Goal: Information Seeking & Learning: Understand process/instructions

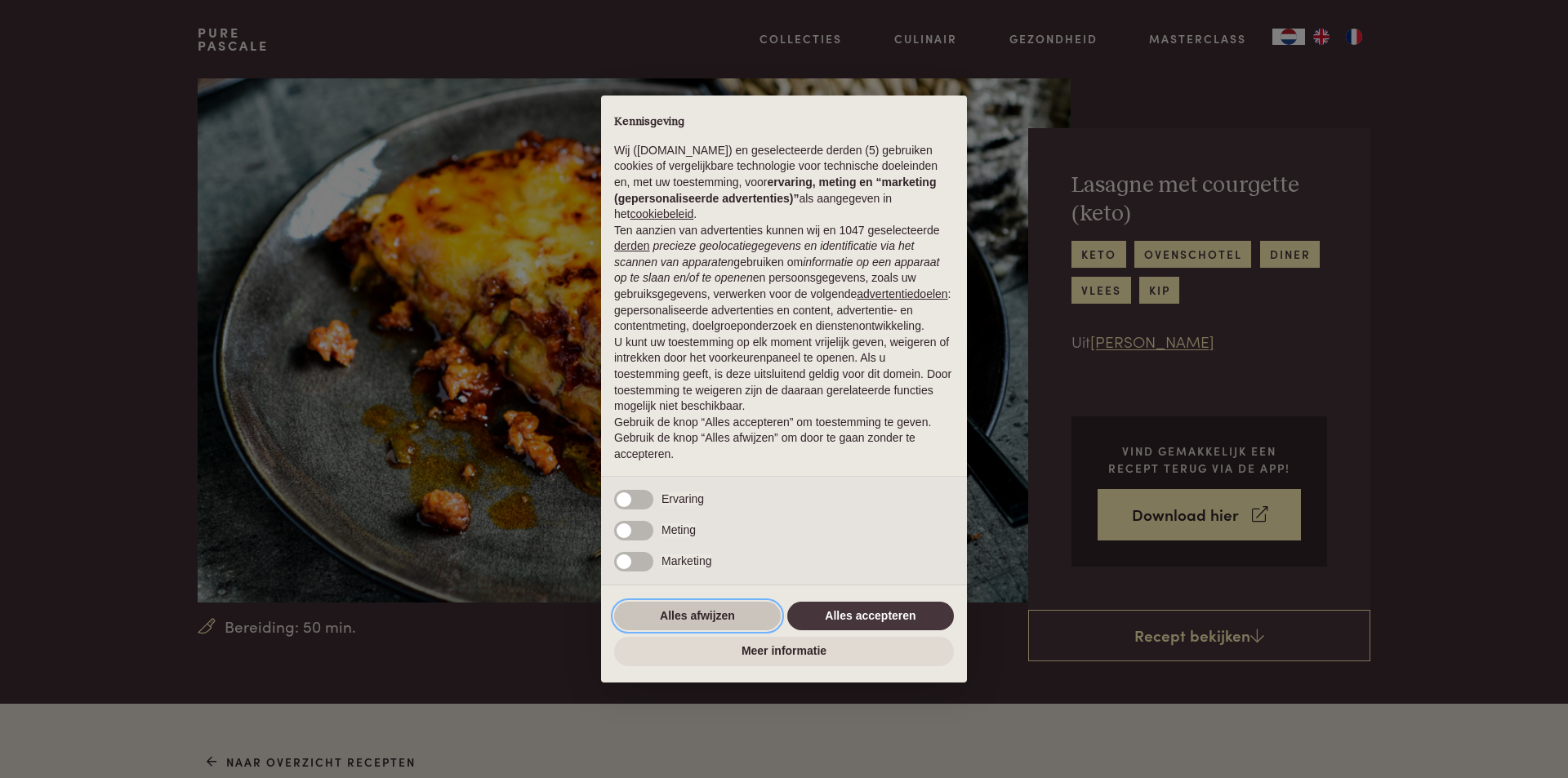
click at [668, 617] on button "Alles afwijzen" at bounding box center [697, 616] width 167 height 29
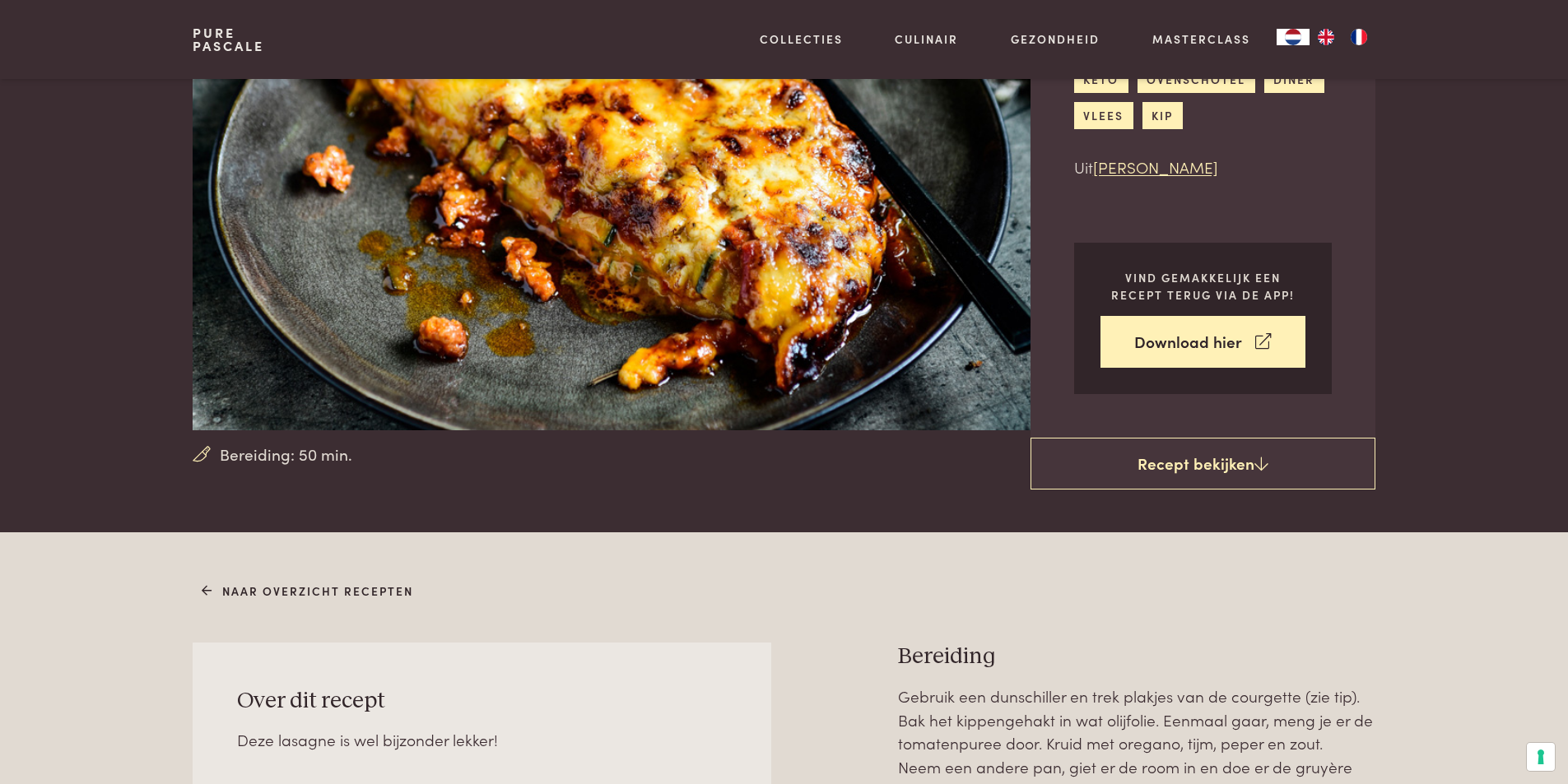
scroll to position [247, 0]
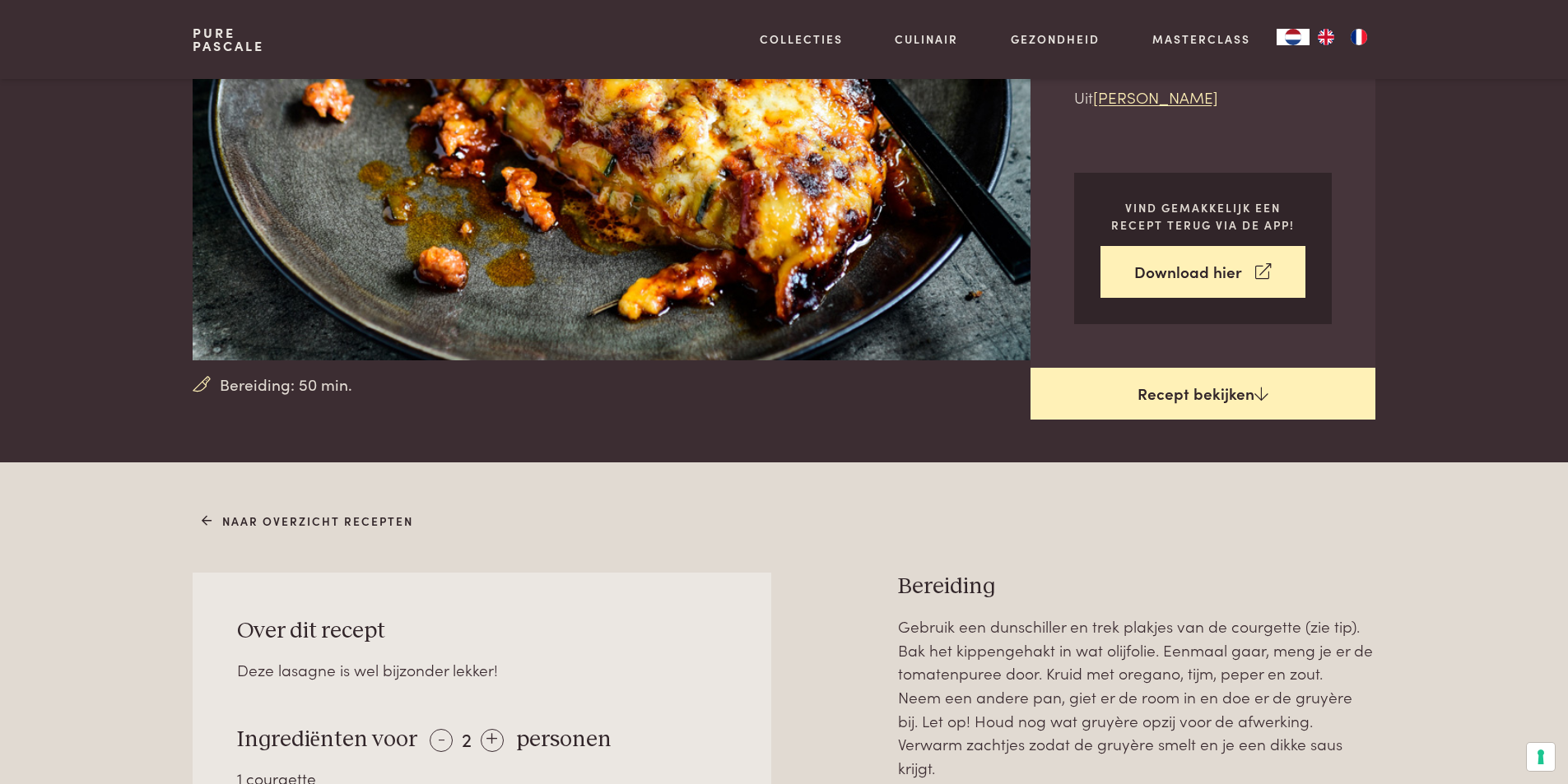
click at [1150, 391] on link "Recept bekijken" at bounding box center [1203, 394] width 345 height 52
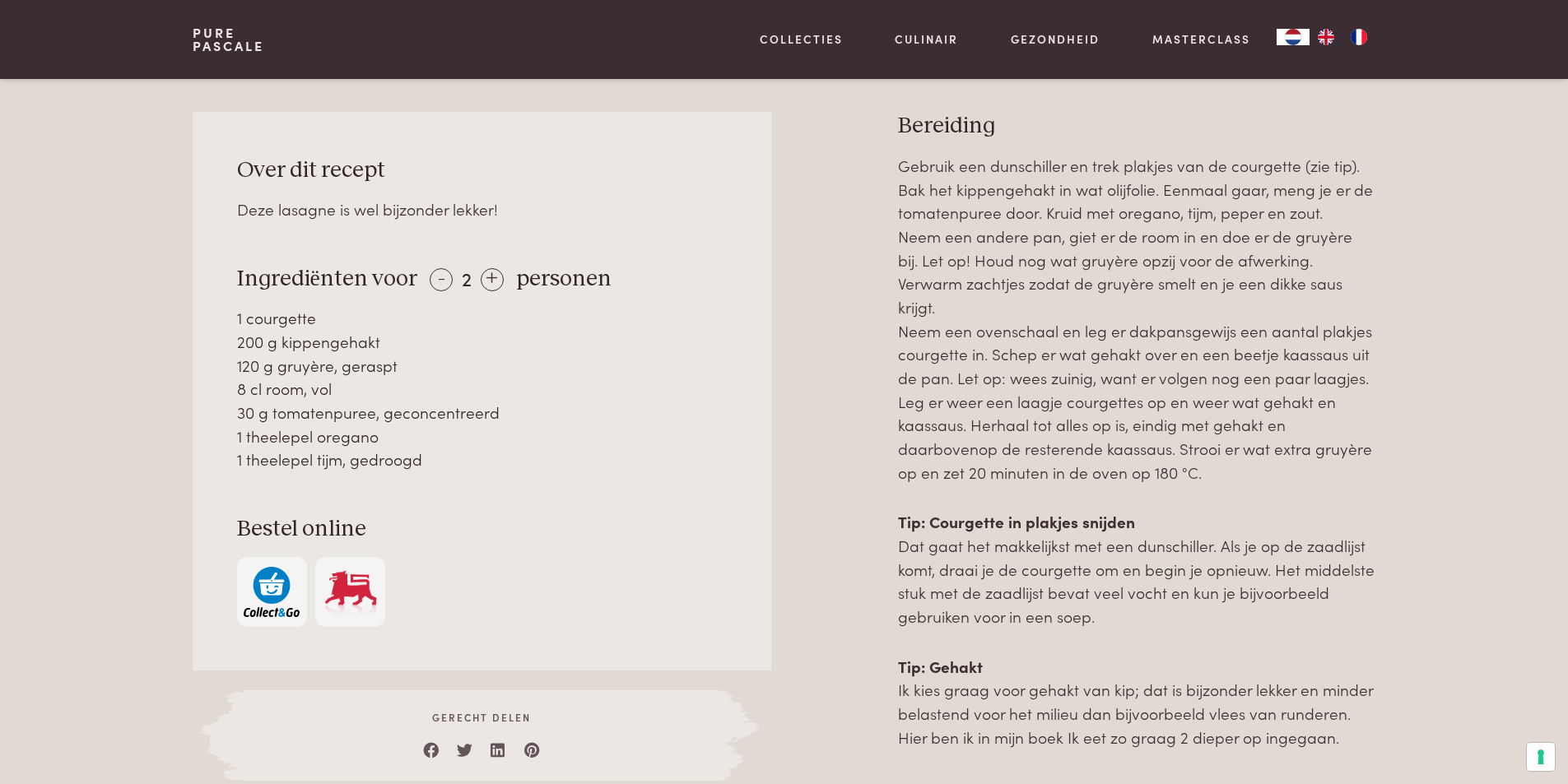
scroll to position [709, 0]
drag, startPoint x: 212, startPoint y: 120, endPoint x: 219, endPoint y: 126, distance: 9.2
click at [219, 122] on div "Over dit recept Deze lasagne is wel bijzonder lekker! Ingrediënten voor - 2 + p…" at bounding box center [482, 389] width 578 height 558
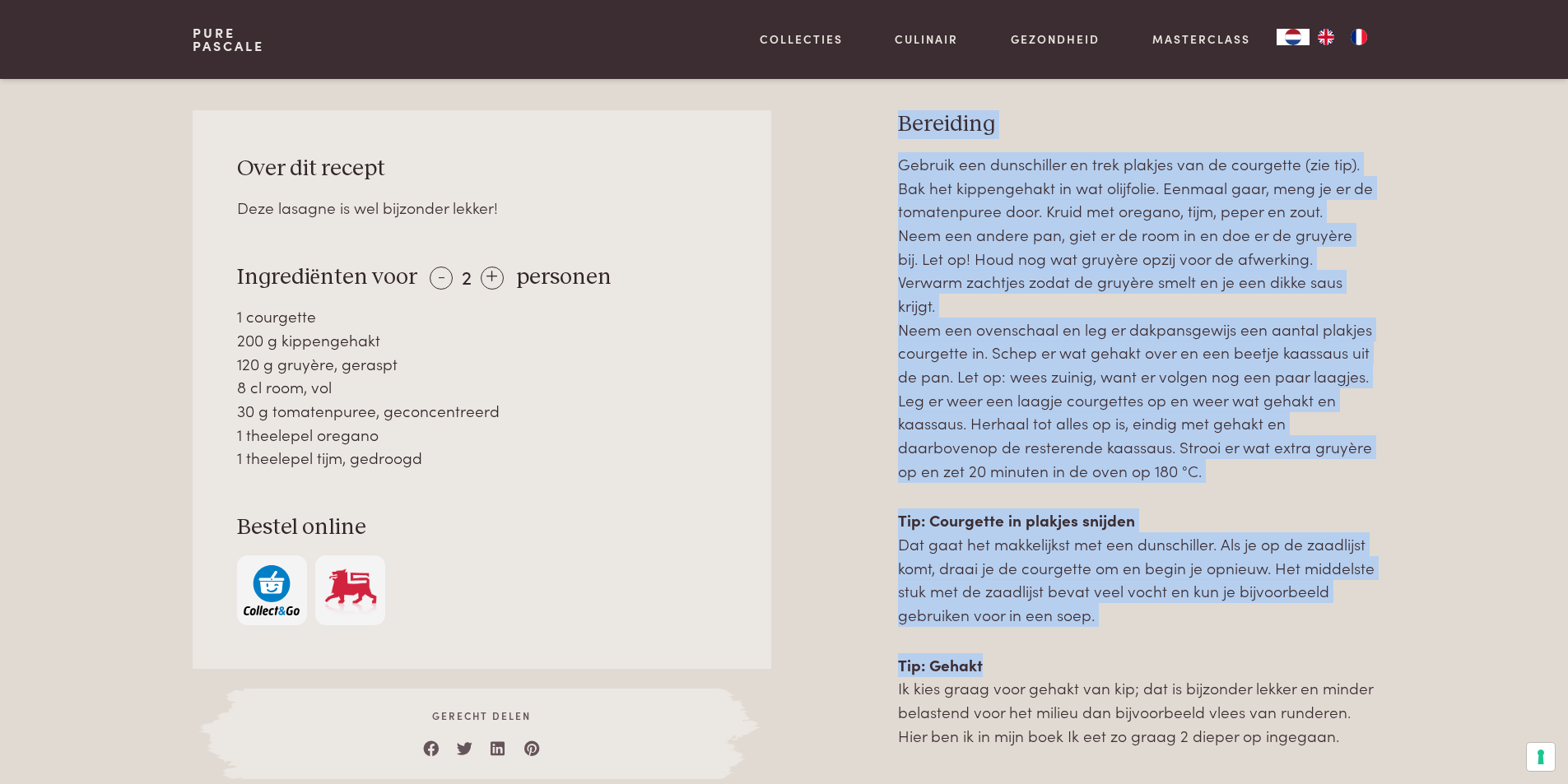
drag, startPoint x: 874, startPoint y: 111, endPoint x: 1324, endPoint y: 602, distance: 666.0
click at [1324, 602] on div "Over dit recept Deze lasagne is wel bijzonder lekker! Ingrediënten voor - 2 + p…" at bounding box center [784, 444] width 1182 height 669
copy div "Bereiding Gebruik een dunschiller en trek plakjes van de courgette (zie tip). B…"
drag, startPoint x: 234, startPoint y: 160, endPoint x: 481, endPoint y: 454, distance: 384.0
click at [481, 454] on div "Over dit recept Deze lasagne is wel bijzonder lekker! Ingrediënten voor - 2 + p…" at bounding box center [482, 389] width 578 height 558
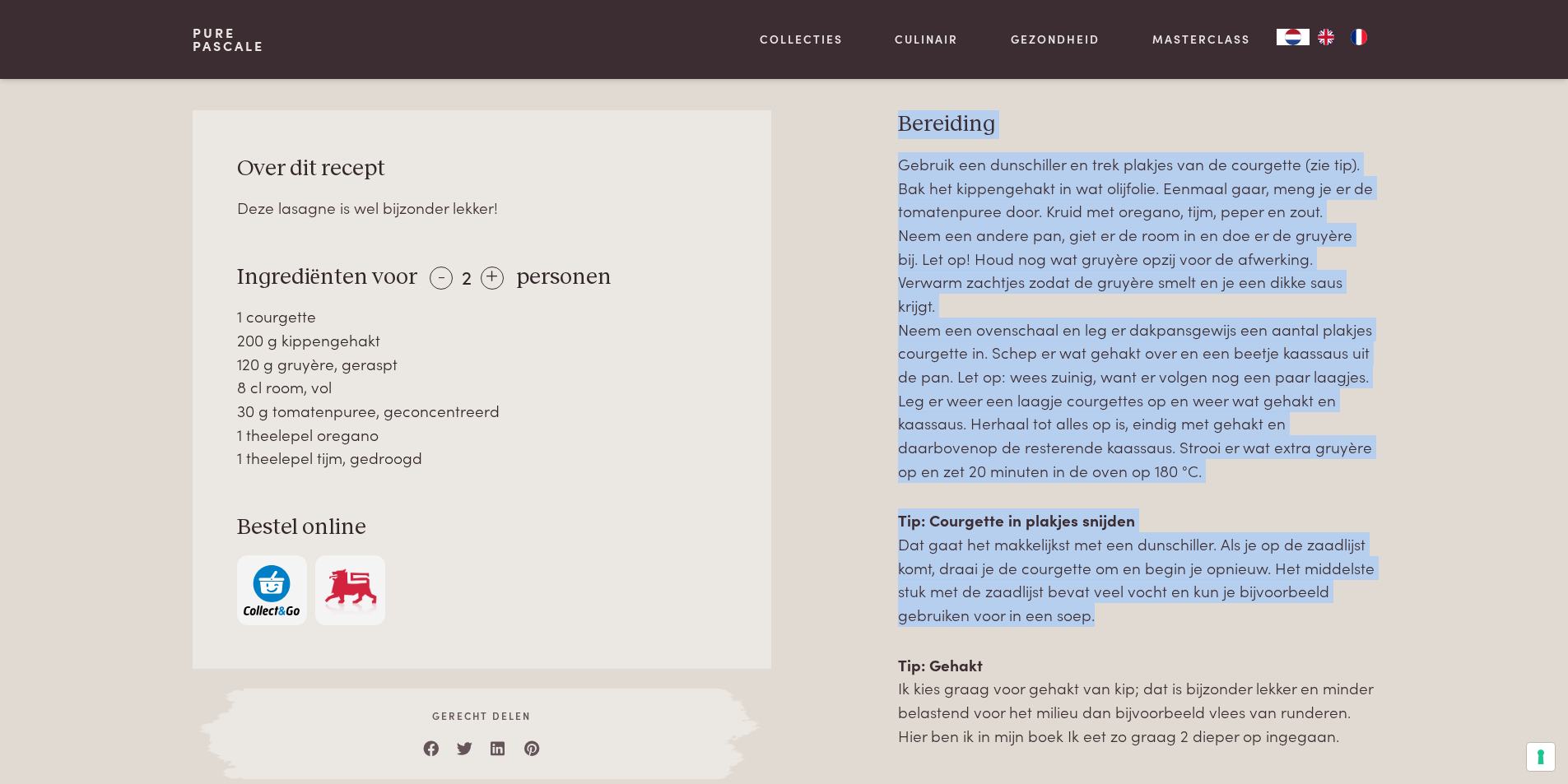
copy div "Over dit recept Deze lasagne is wel bijzonder lekker! Ingrediënten voor - 2 + p…"
